Goal: Check status: Check status

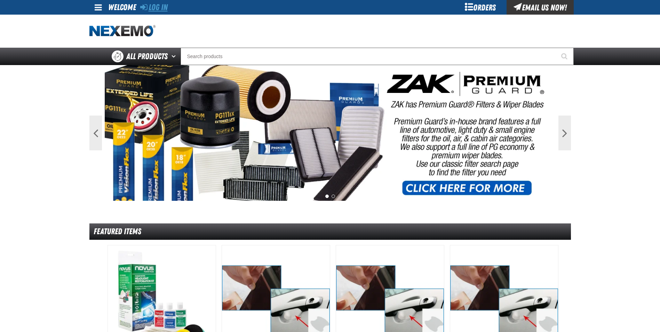
click at [163, 5] on link "Log In" at bounding box center [153, 7] width 27 height 10
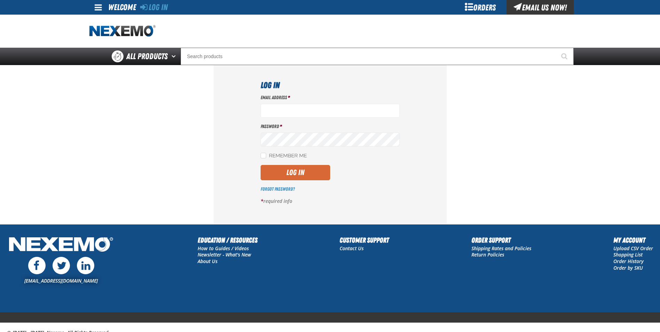
type input "[PERSON_NAME][EMAIL_ADDRESS][DOMAIN_NAME]"
click at [297, 170] on button "Log In" at bounding box center [295, 172] width 70 height 15
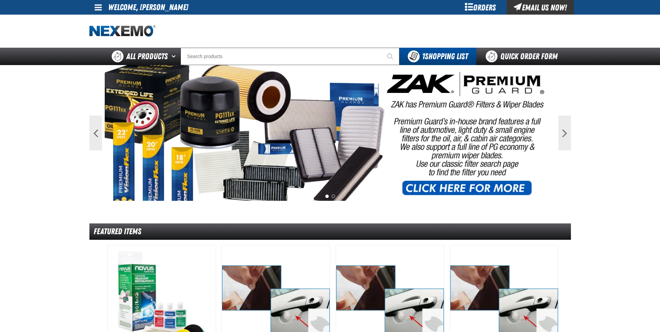
click at [470, 6] on div "Orders" at bounding box center [480, 7] width 52 height 15
click at [479, 7] on div "Orders" at bounding box center [480, 7] width 52 height 15
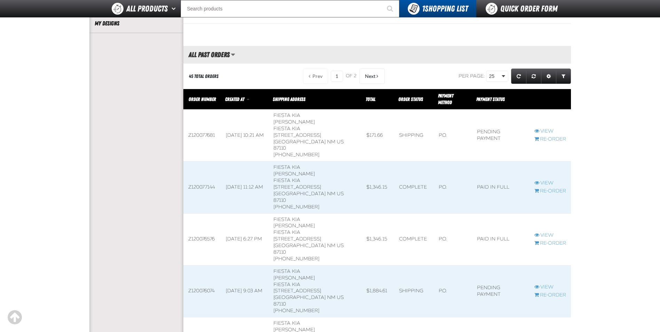
scroll to position [209, 0]
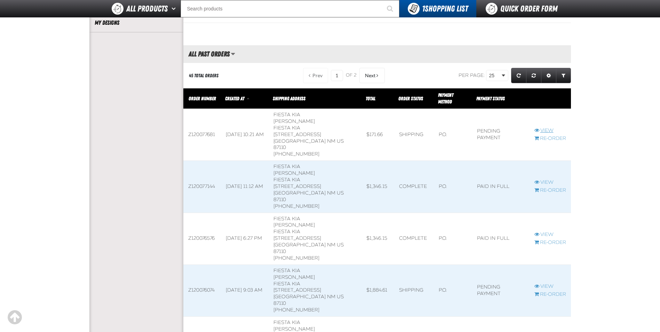
click at [551, 130] on link "View" at bounding box center [550, 130] width 32 height 7
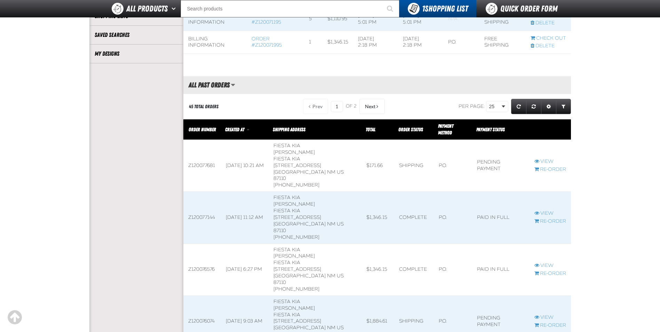
scroll to position [104, 0]
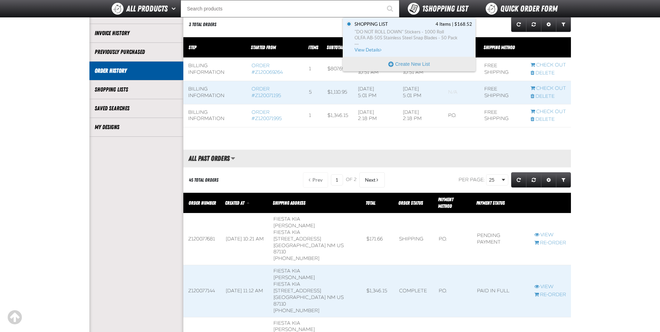
click at [442, 4] on span "1 Shopping List" at bounding box center [445, 9] width 46 height 10
click at [412, 34] on span ""DO NOT ROLL DOWN" Stickers - 1000 Roll" at bounding box center [413, 32] width 118 height 6
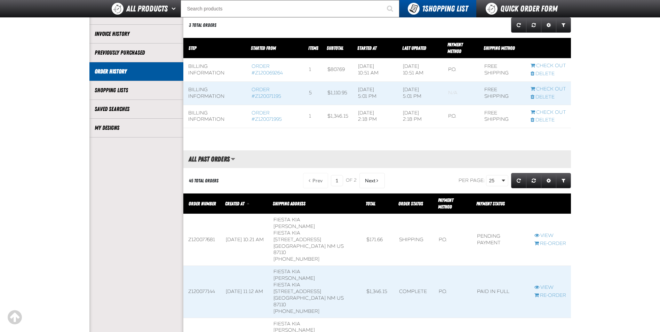
scroll to position [104, 0]
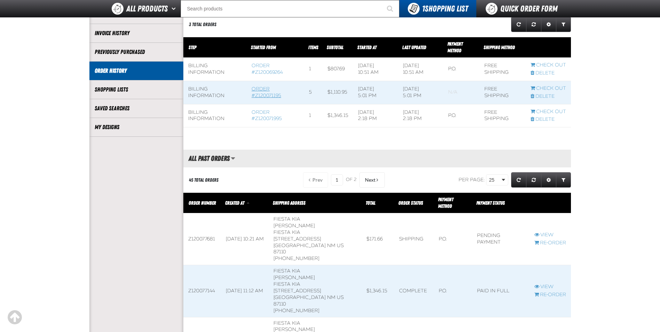
click at [255, 94] on link "Order #Z120071195" at bounding box center [266, 92] width 30 height 13
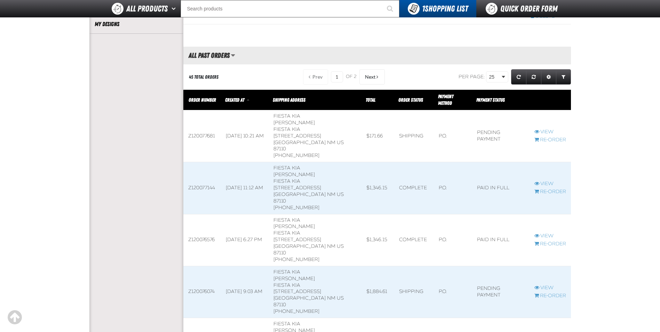
scroll to position [209, 0]
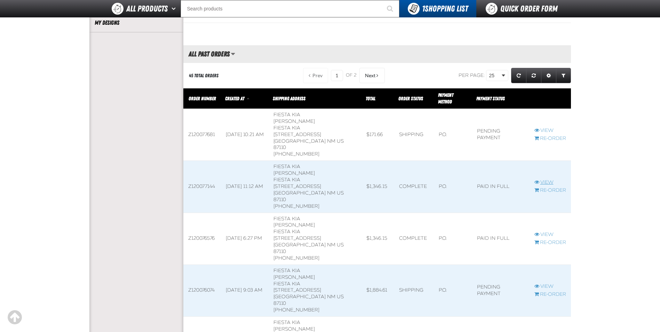
click at [547, 182] on link "View" at bounding box center [550, 182] width 32 height 7
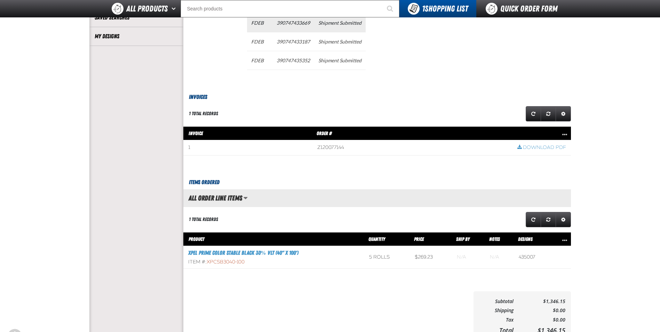
scroll to position [278, 0]
